Goal: Find specific page/section: Find specific page/section

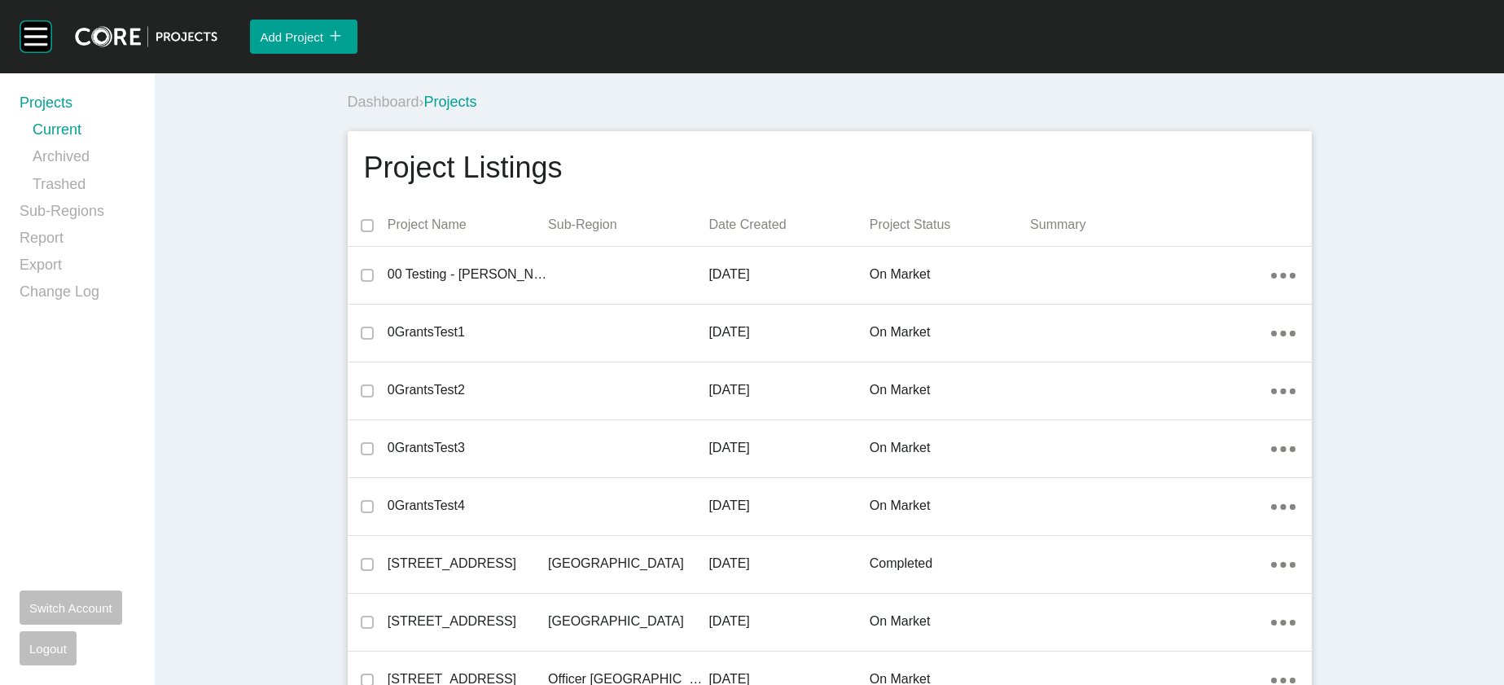
scroll to position [44952, 0]
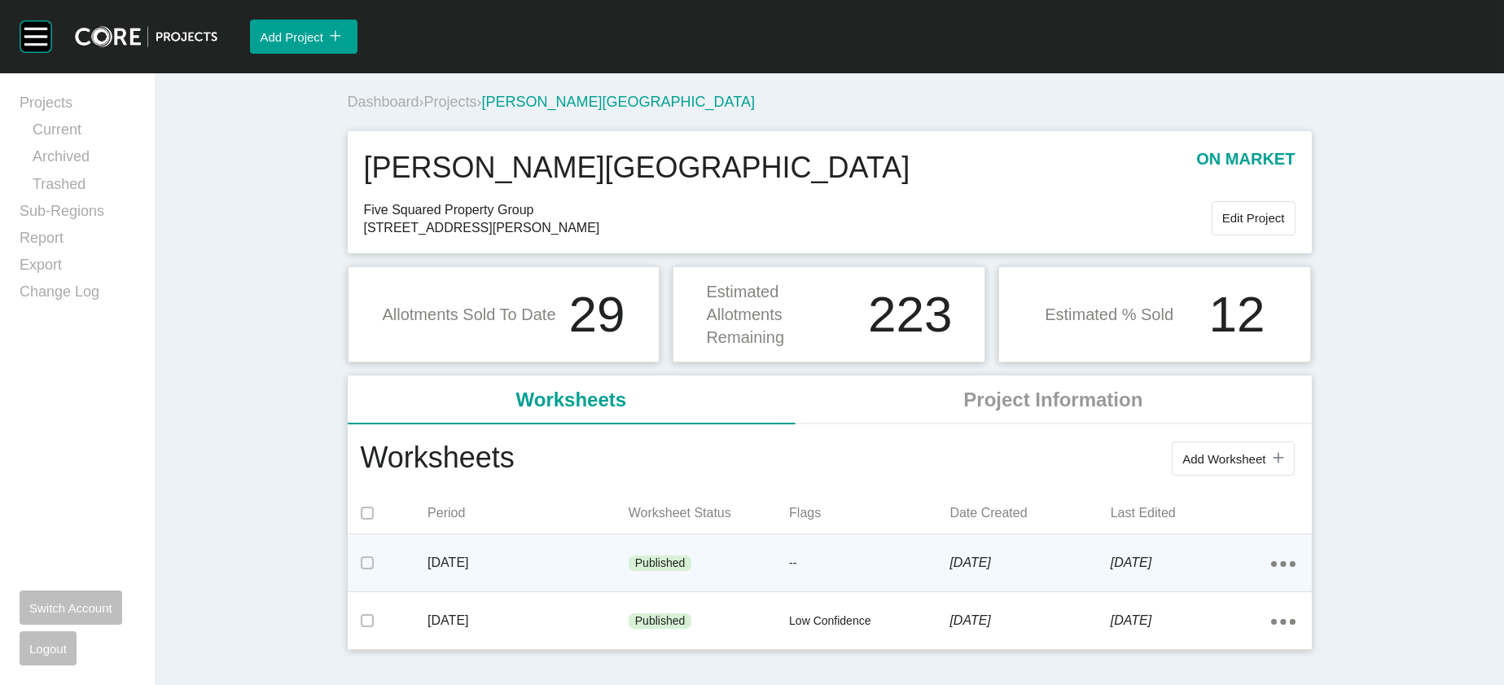
click at [427, 588] on div "[DATE]" at bounding box center [527, 562] width 201 height 50
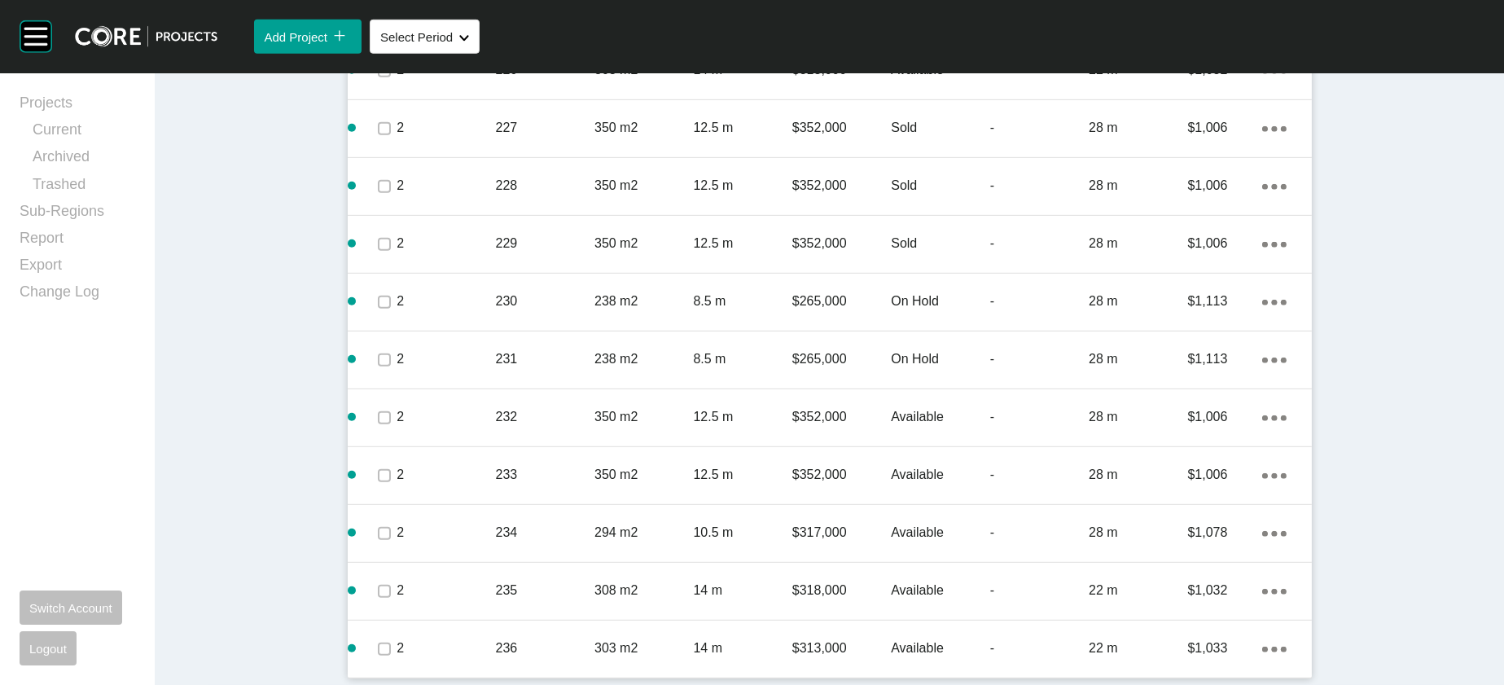
scroll to position [2750, 0]
click at [99, 147] on link "Current" at bounding box center [84, 133] width 103 height 27
